Goal: Information Seeking & Learning: Learn about a topic

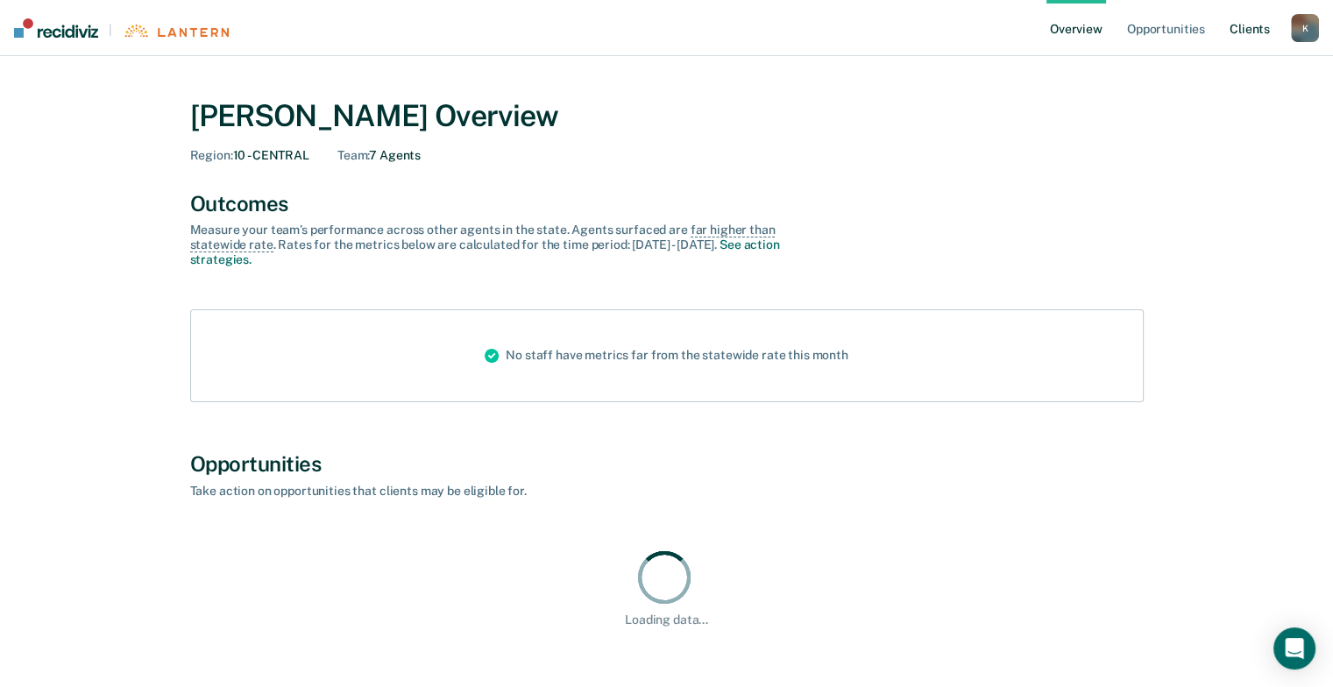
click at [1235, 30] on link "Client s" at bounding box center [1249, 28] width 47 height 56
